Goal: Task Accomplishment & Management: Use online tool/utility

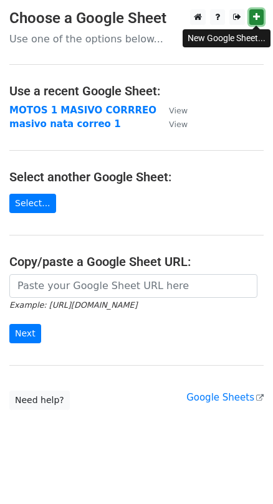
click at [261, 19] on link at bounding box center [256, 17] width 14 height 16
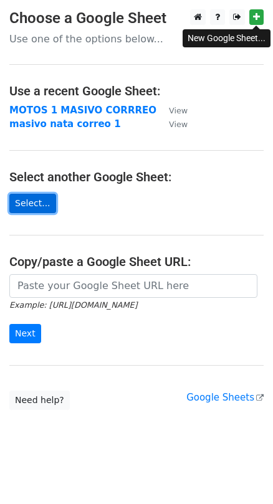
click at [38, 211] on link "Select..." at bounding box center [32, 203] width 47 height 19
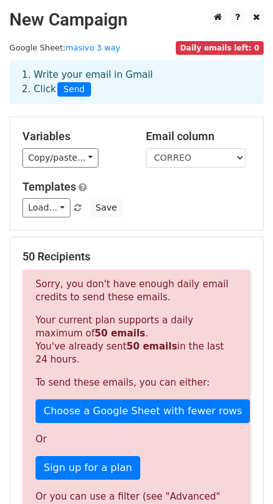
click at [210, 42] on span "Daily emails left: 0" at bounding box center [220, 48] width 88 height 14
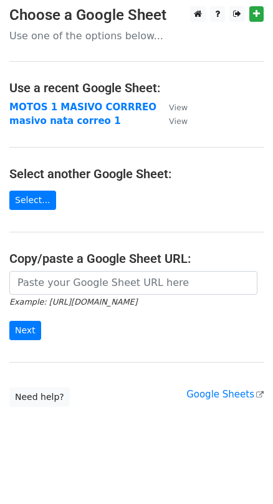
scroll to position [5, 0]
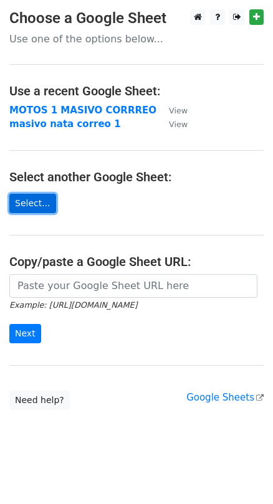
click at [46, 200] on link "Select..." at bounding box center [32, 203] width 47 height 19
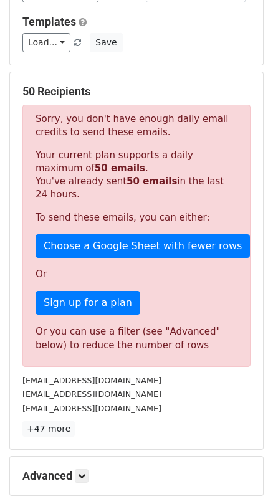
scroll to position [72, 0]
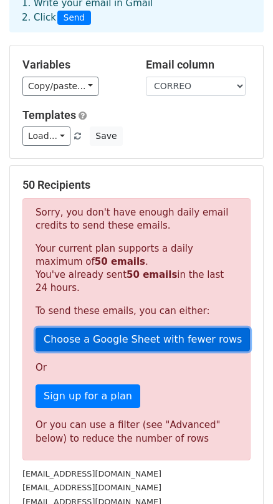
click at [64, 332] on link "Choose a Google Sheet with fewer rows" at bounding box center [143, 340] width 214 height 24
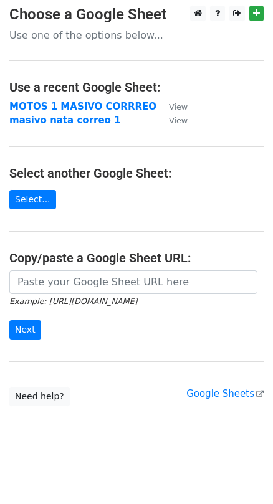
scroll to position [5, 0]
